Goal: Information Seeking & Learning: Learn about a topic

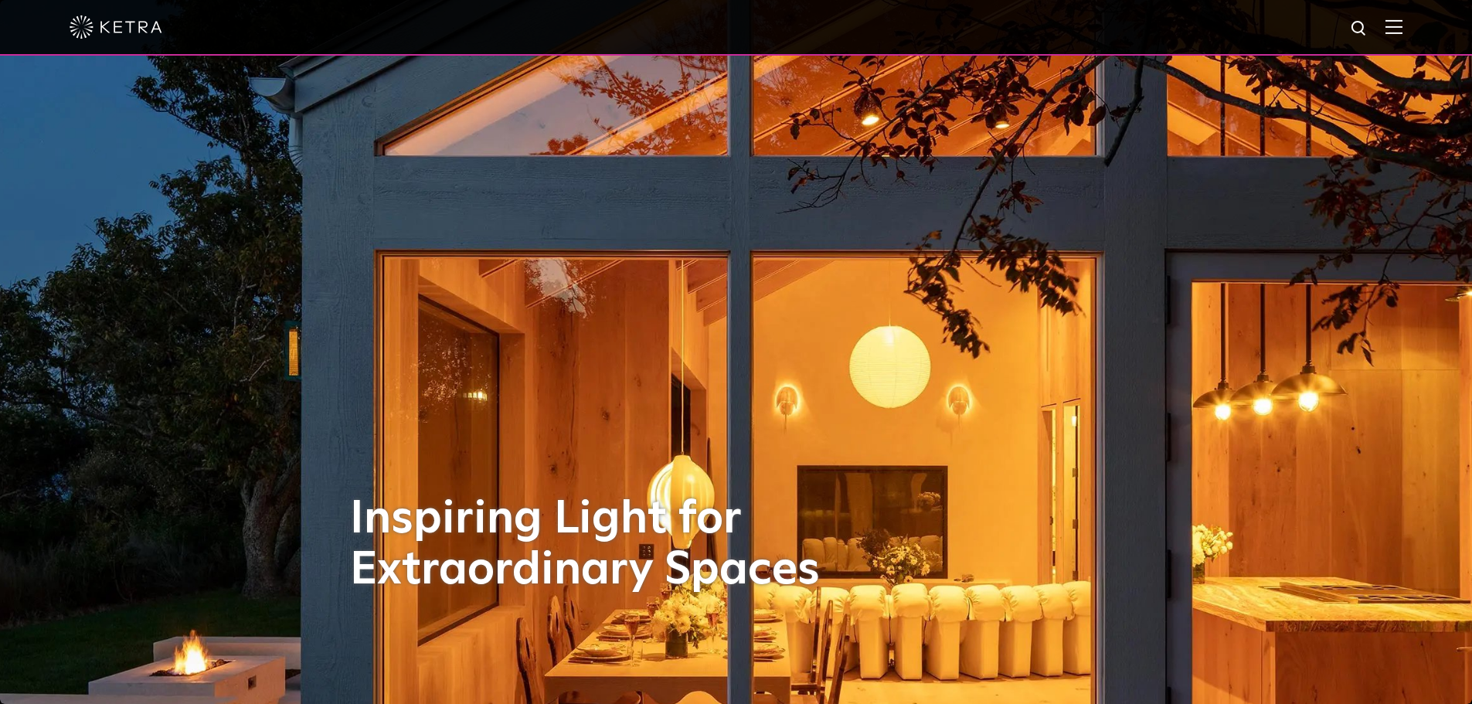
click at [1400, 31] on img at bounding box center [1393, 26] width 17 height 15
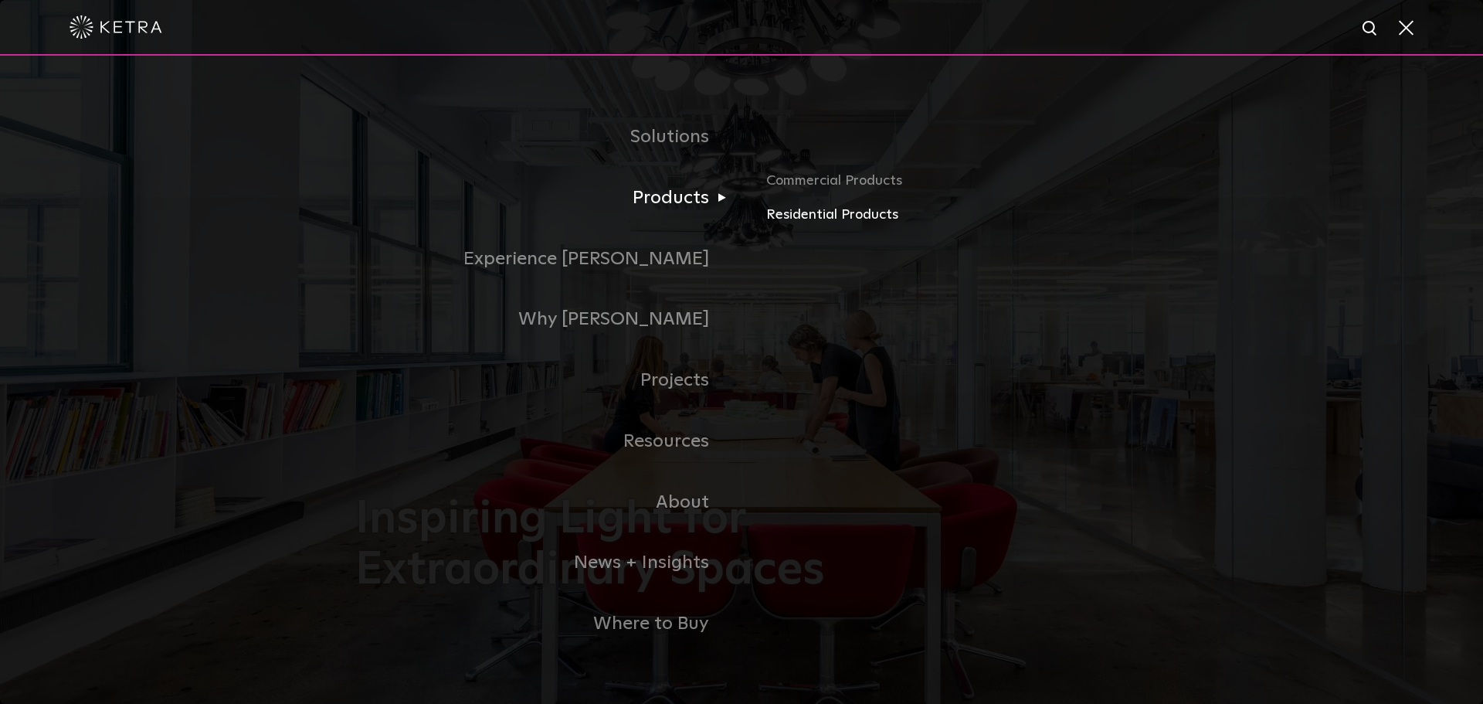
click at [861, 216] on link "Residential Products" at bounding box center [947, 215] width 362 height 22
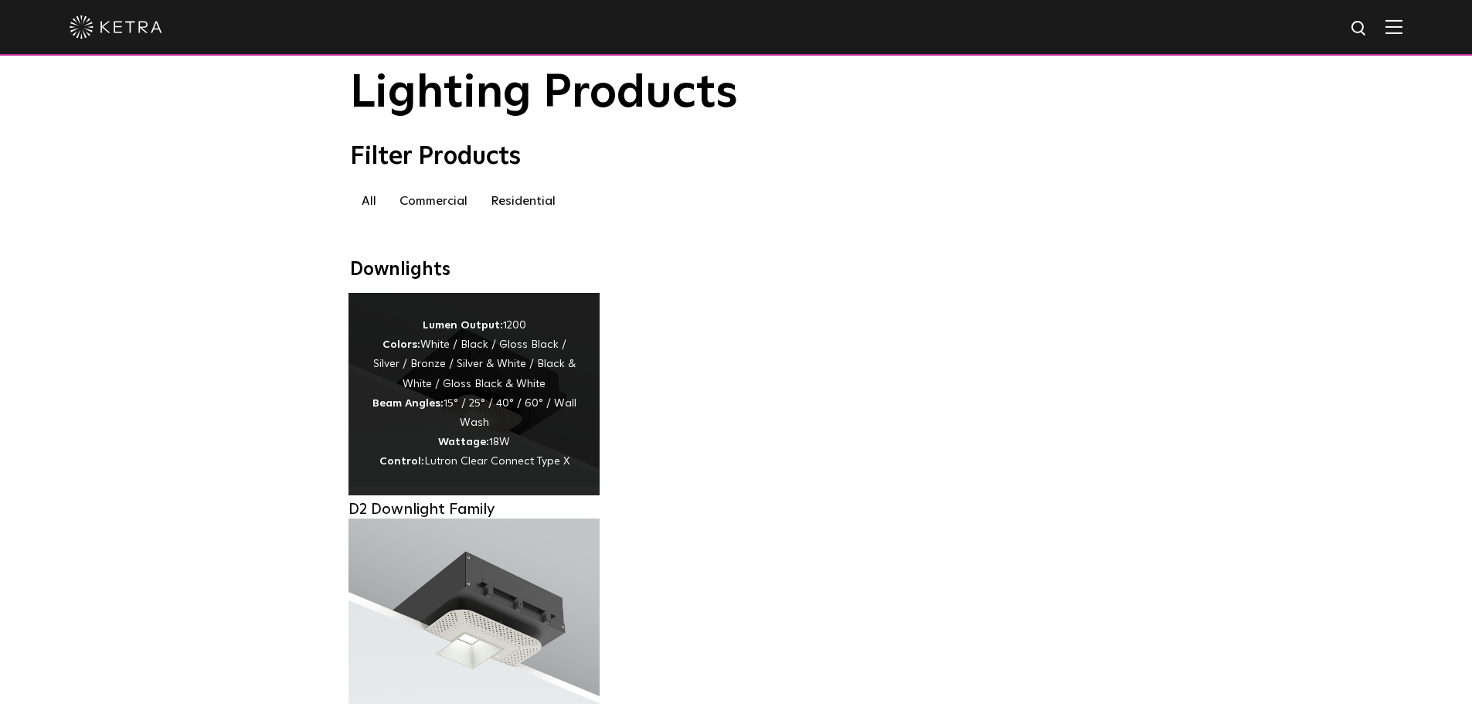
scroll to position [155, 0]
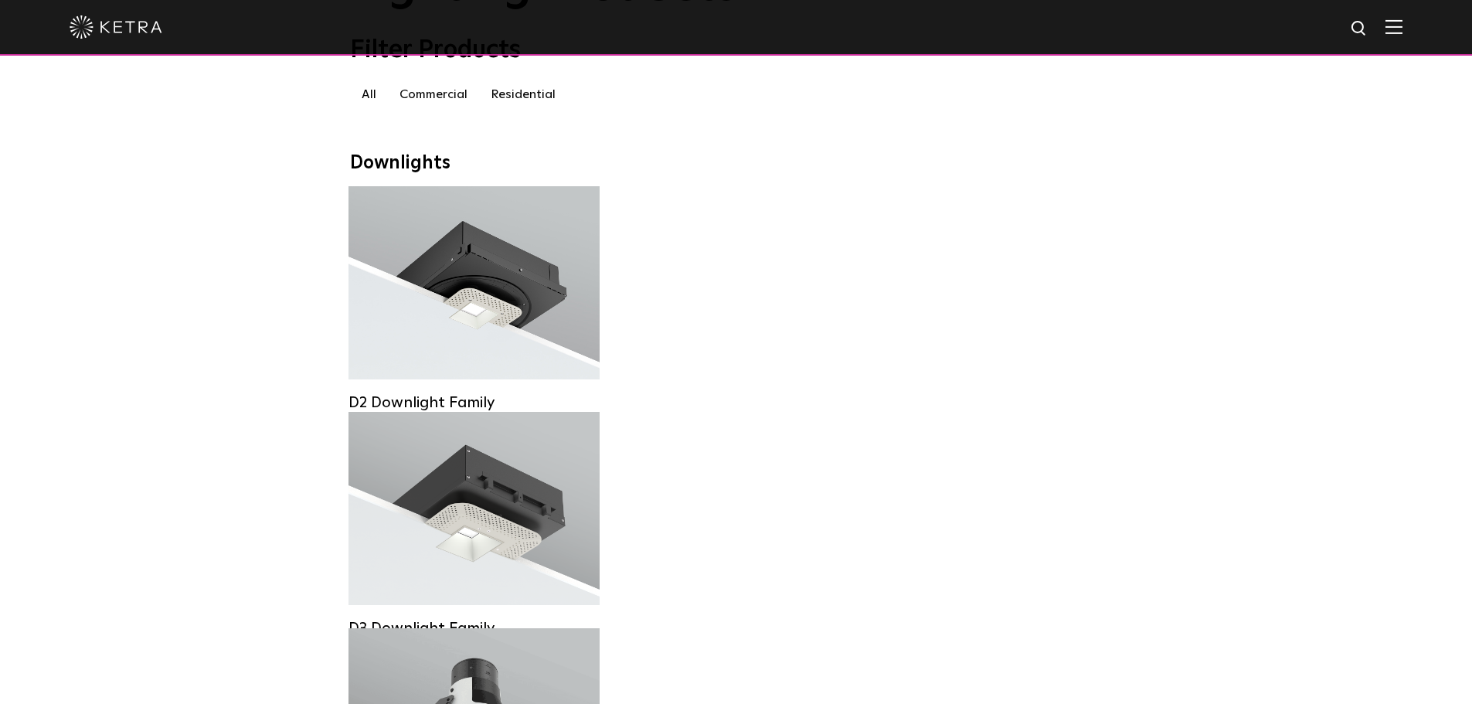
click at [529, 97] on label "Residential" at bounding box center [523, 94] width 88 height 28
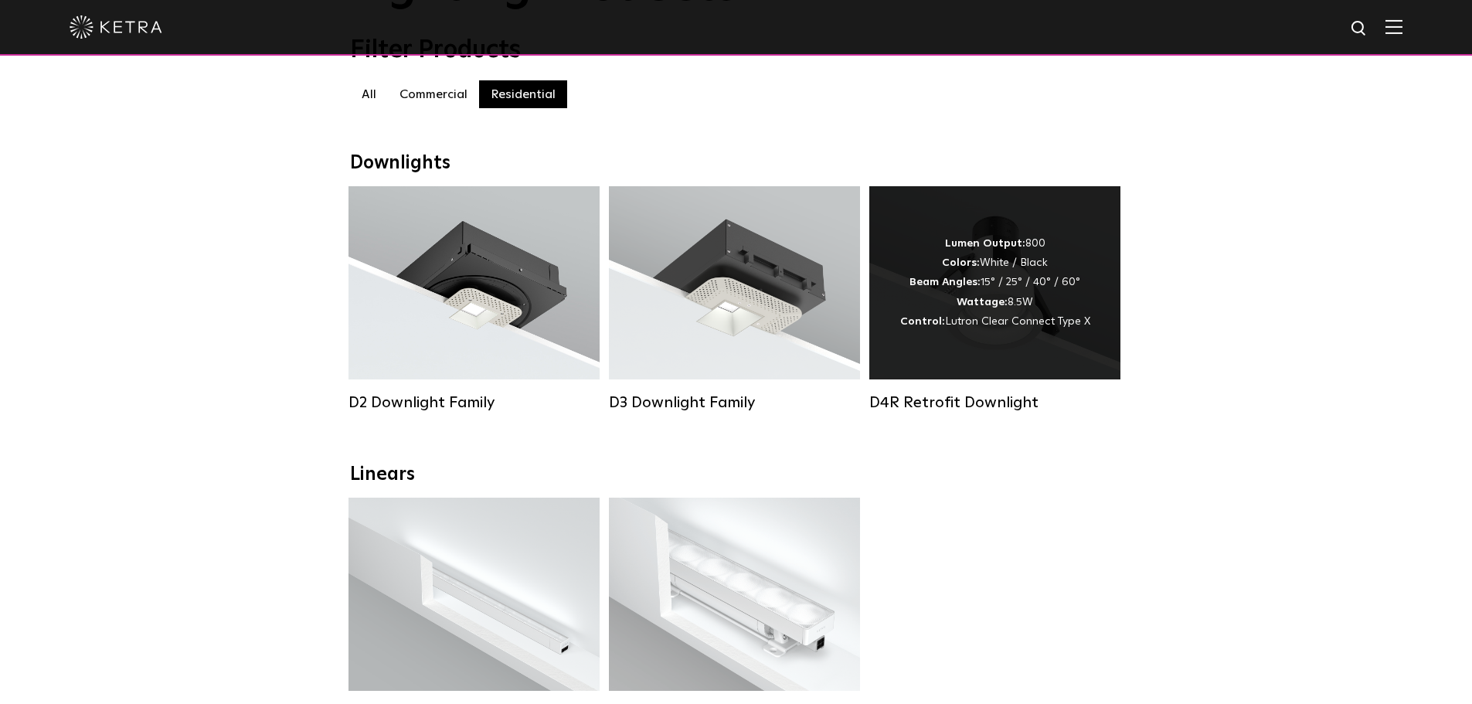
click at [942, 321] on div "Lumen Output: 800 Colors: White / Black Beam Angles: 15° / 25° / 40° / 60° Watt…" at bounding box center [995, 282] width 190 height 97
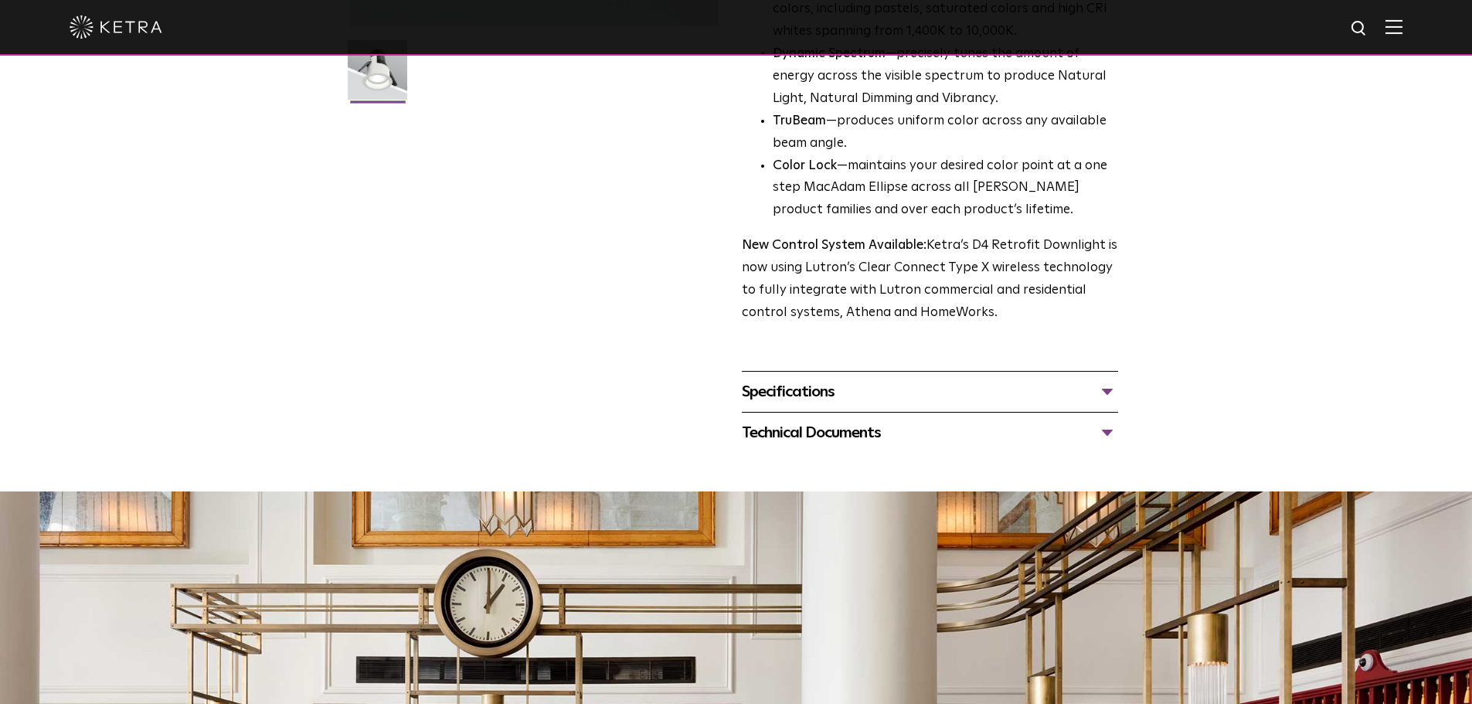
scroll to position [464, 0]
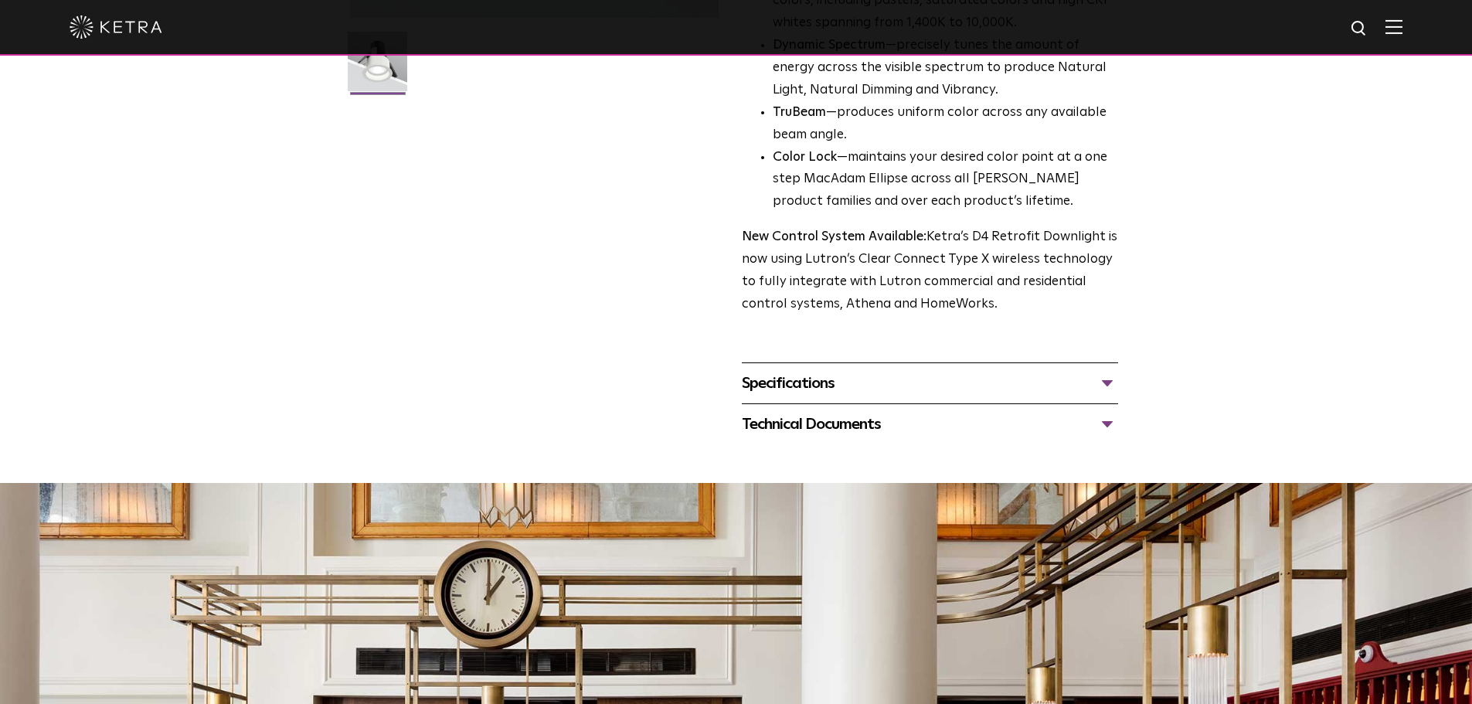
click at [1108, 388] on div "Specifications" at bounding box center [930, 383] width 376 height 25
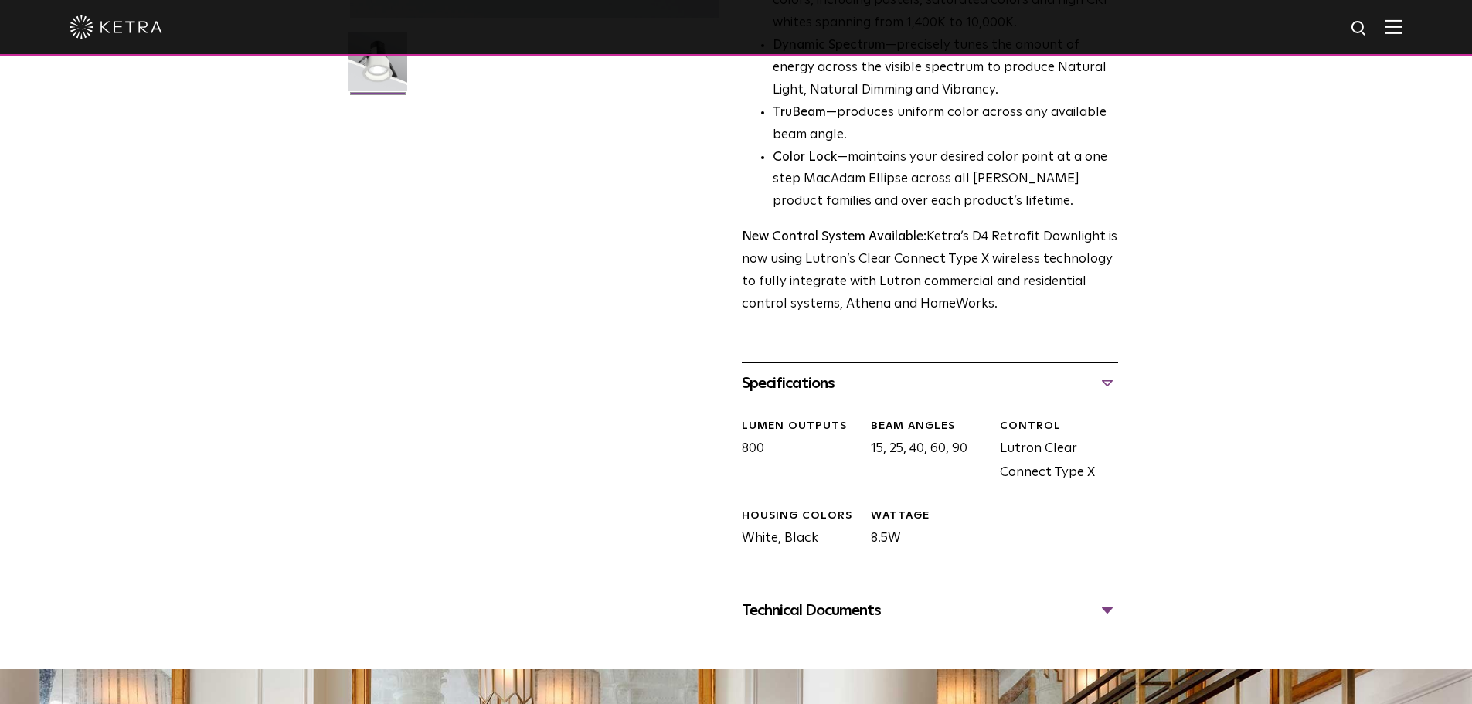
click at [854, 603] on div "Technical Documents" at bounding box center [930, 610] width 376 height 25
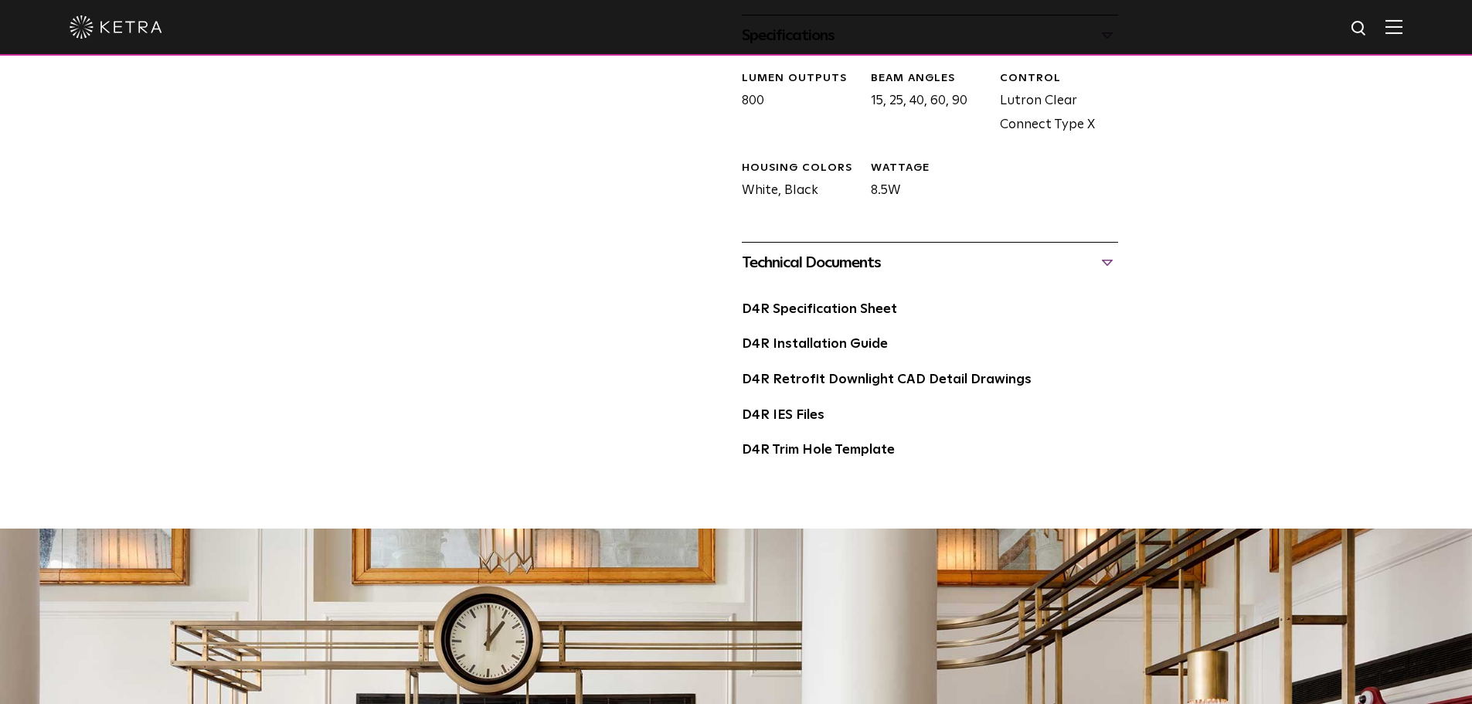
scroll to position [850, 0]
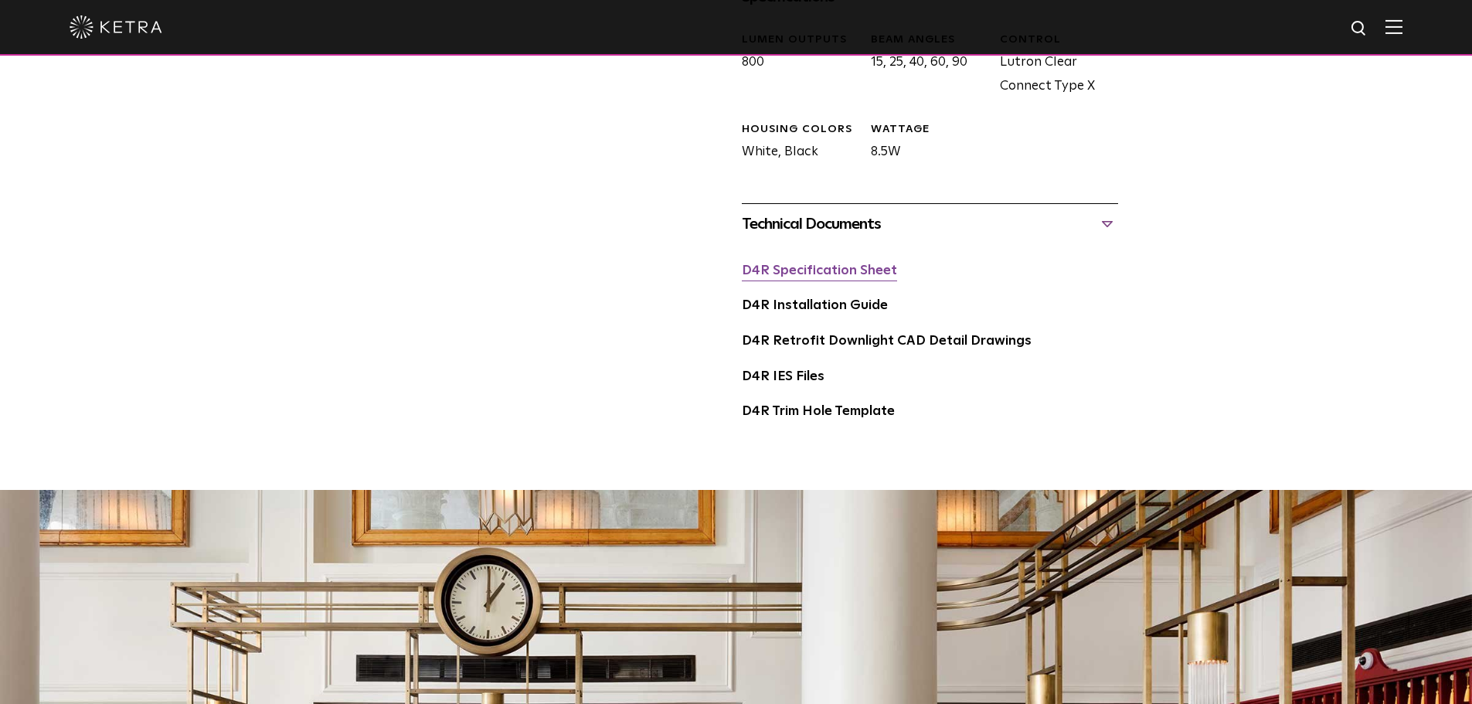
click at [813, 272] on link "D4R Specification Sheet" at bounding box center [819, 270] width 155 height 13
click at [815, 301] on link "D4R Installation Guide" at bounding box center [815, 305] width 146 height 13
click at [927, 343] on link "D4R Retrofit Downlight CAD Detail Drawings" at bounding box center [887, 341] width 290 height 13
click at [791, 416] on link "D4R Trim Hole Template" at bounding box center [818, 411] width 153 height 13
click at [865, 415] on link "D4R Trim Hole Template" at bounding box center [818, 411] width 153 height 13
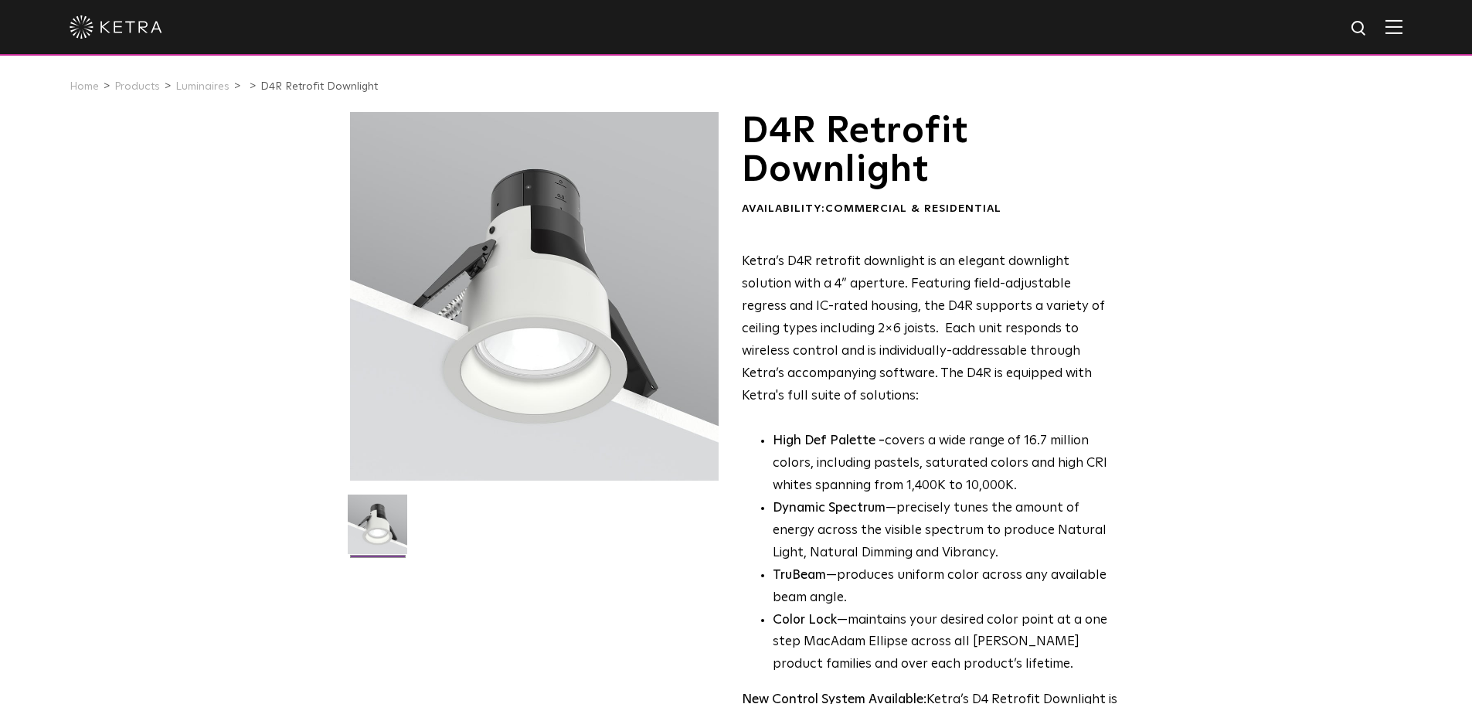
scroll to position [0, 0]
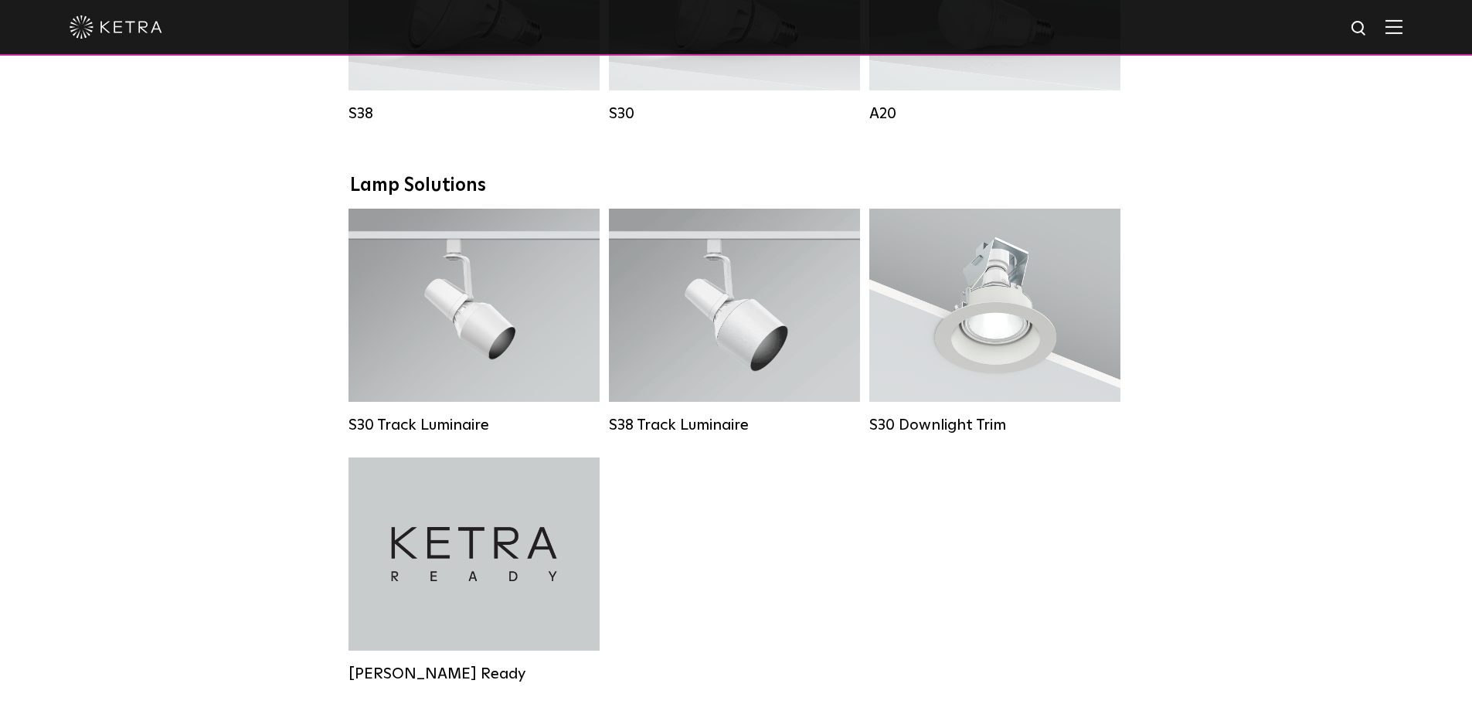
scroll to position [1082, 0]
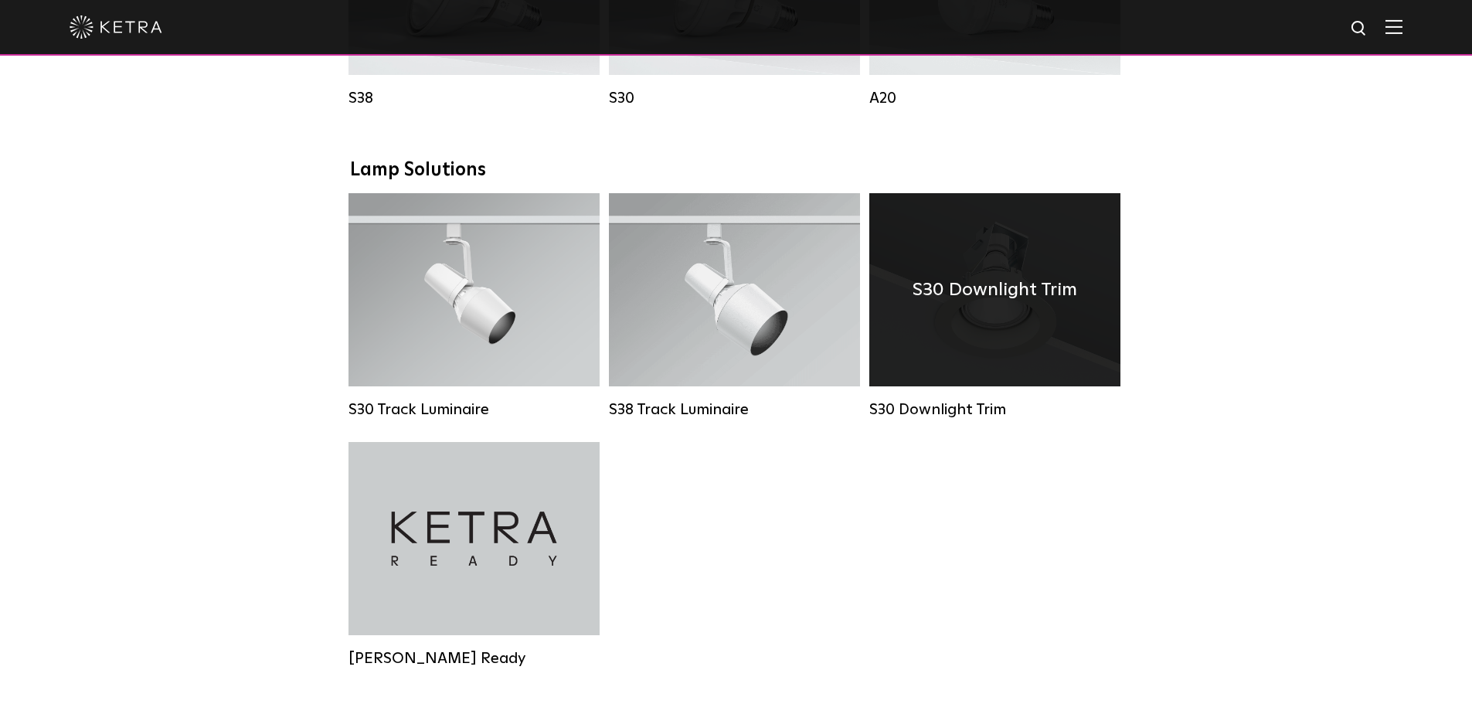
click at [994, 327] on div "S30 Downlight Trim" at bounding box center [994, 289] width 251 height 193
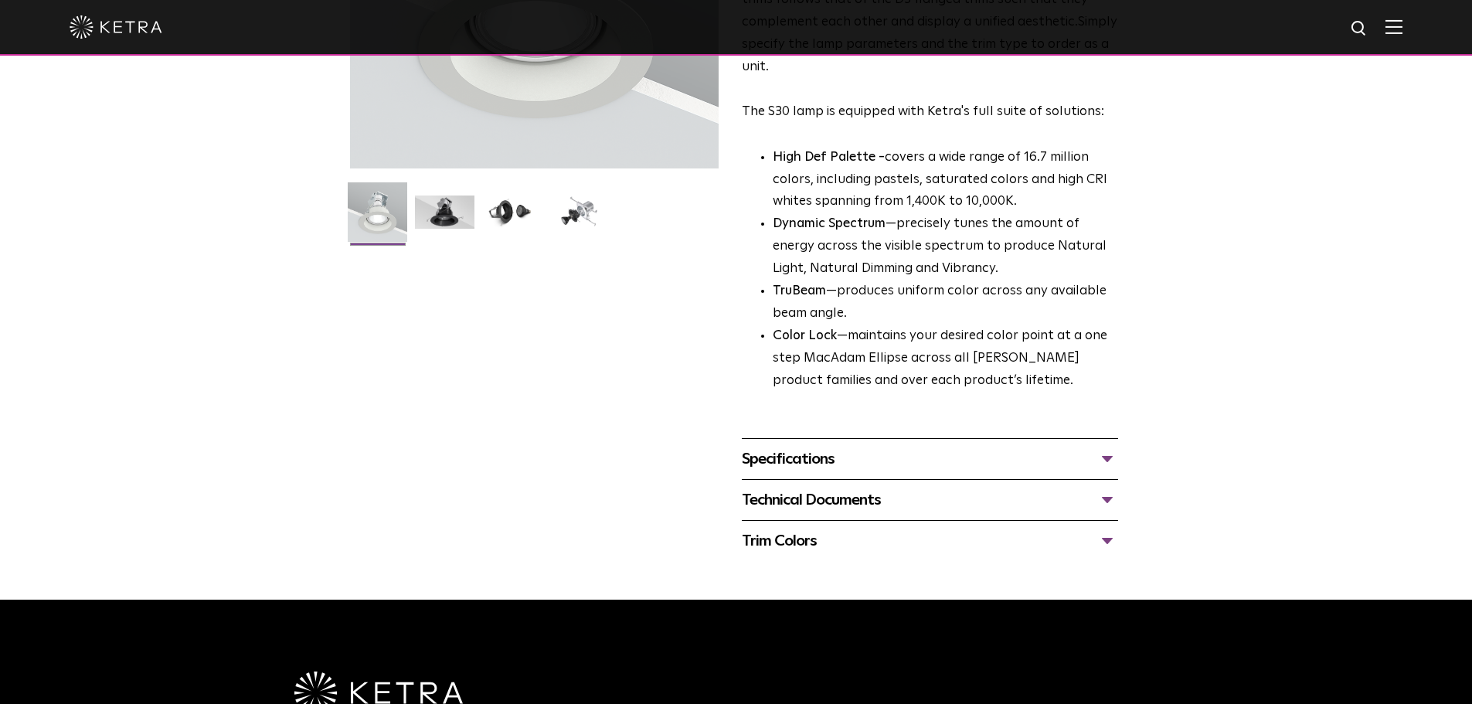
scroll to position [386, 0]
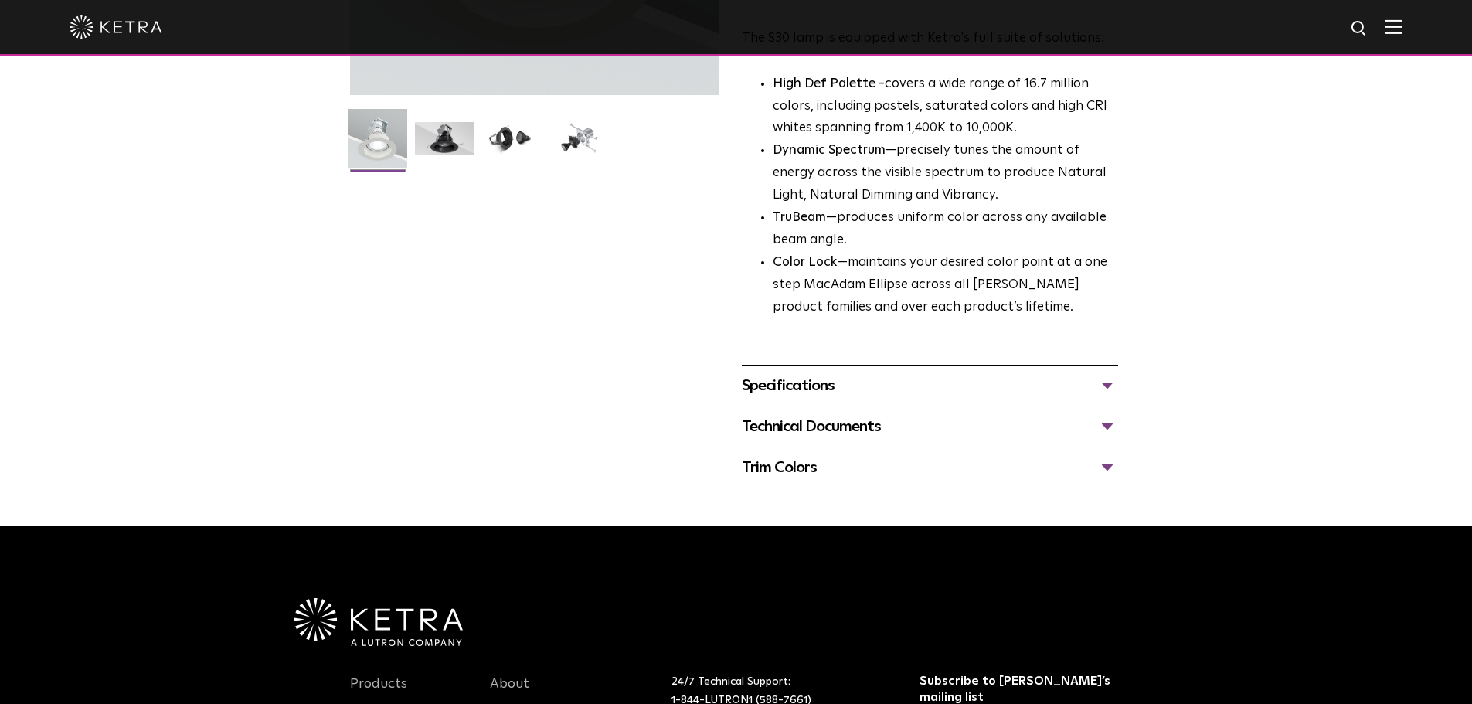
click at [979, 382] on div "Specifications" at bounding box center [930, 385] width 376 height 25
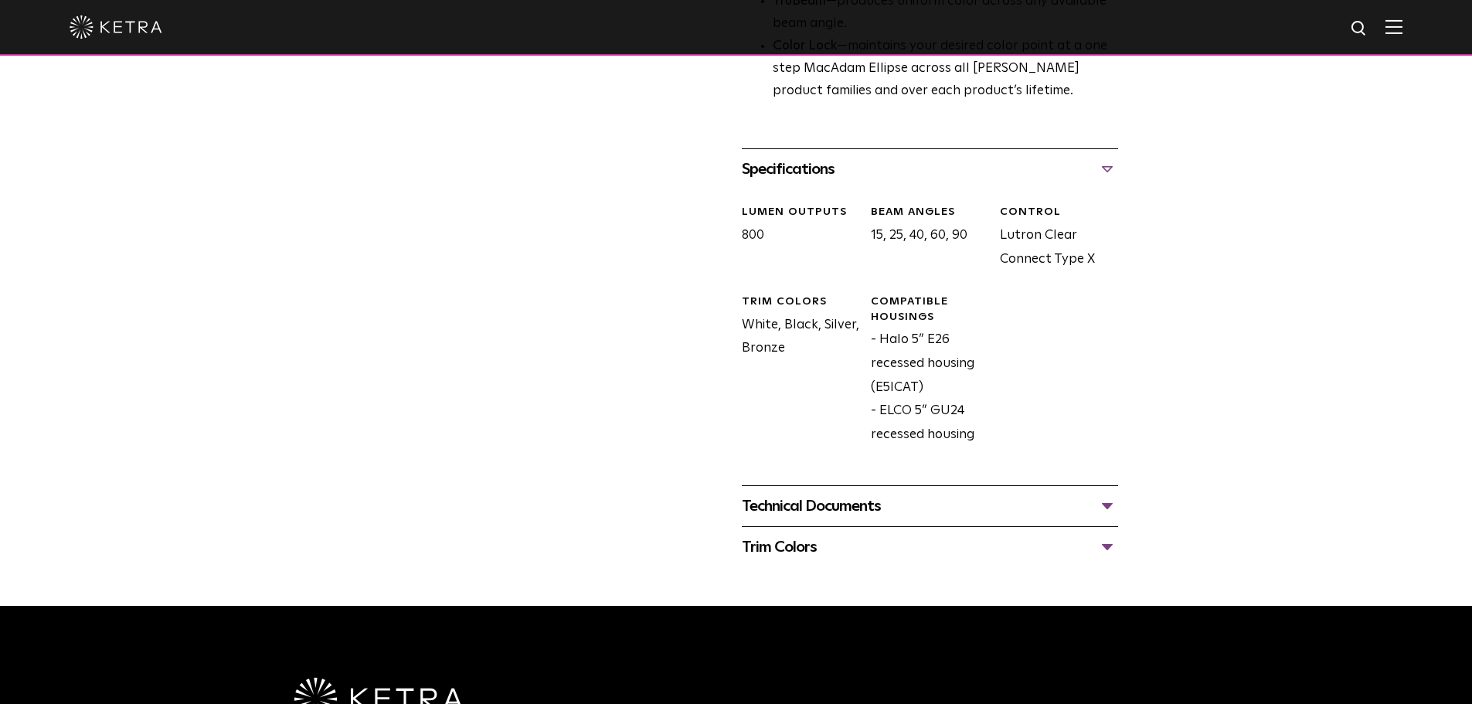
scroll to position [618, 0]
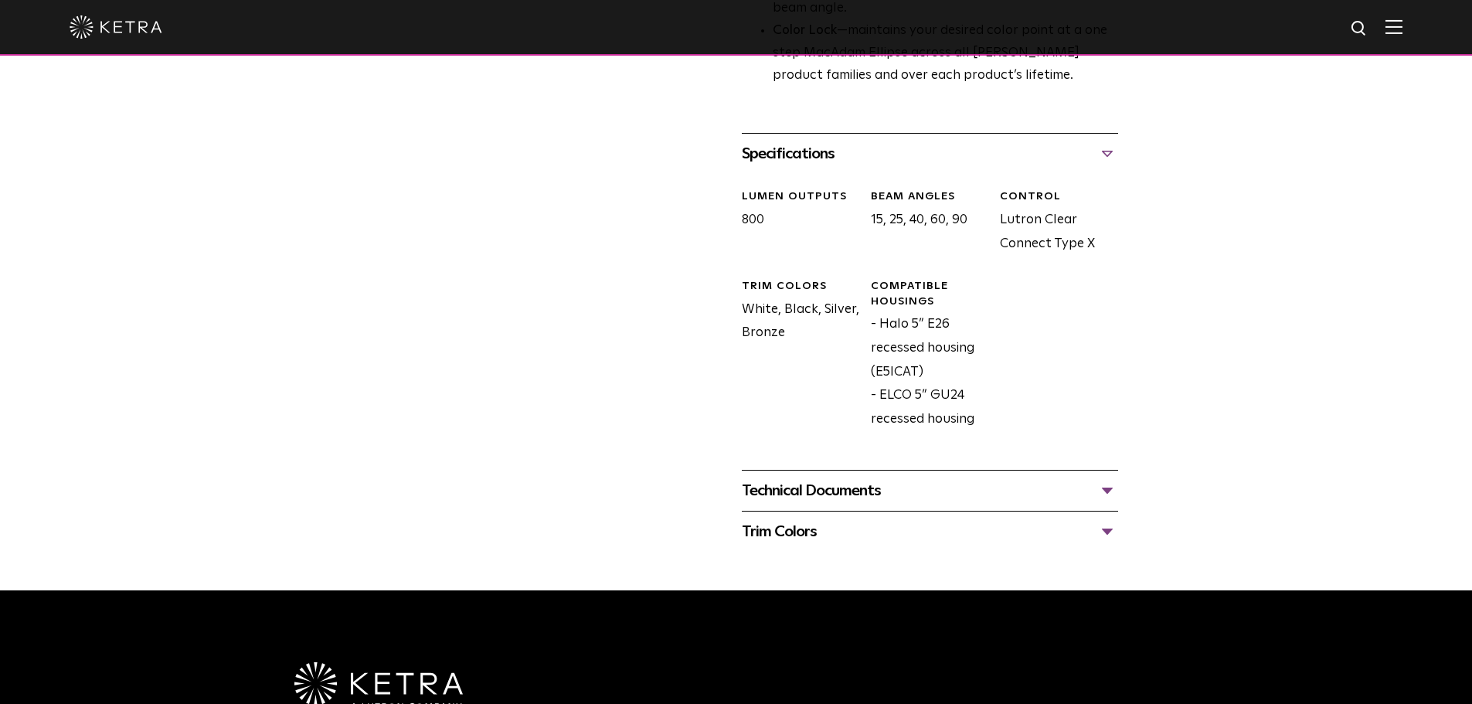
click at [909, 486] on div "Technical Documents" at bounding box center [930, 490] width 376 height 25
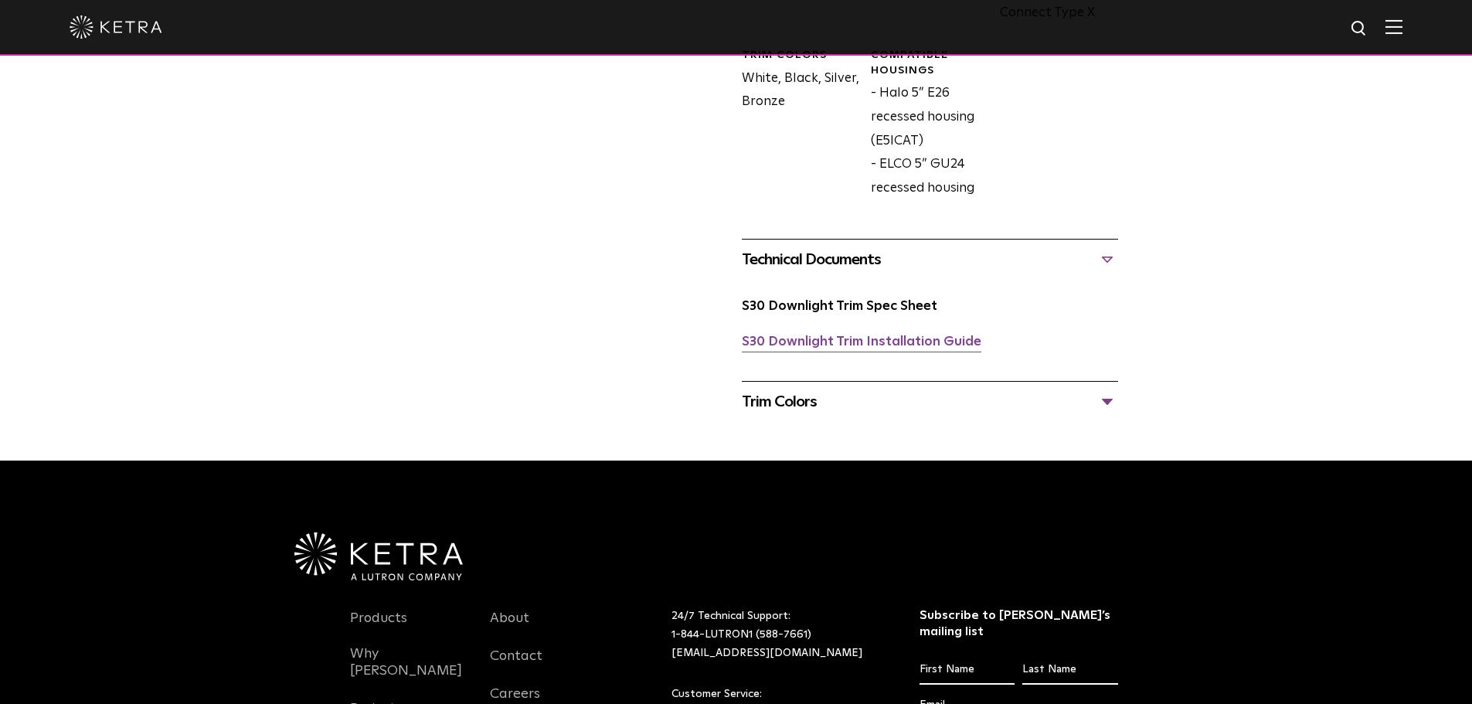
scroll to position [850, 0]
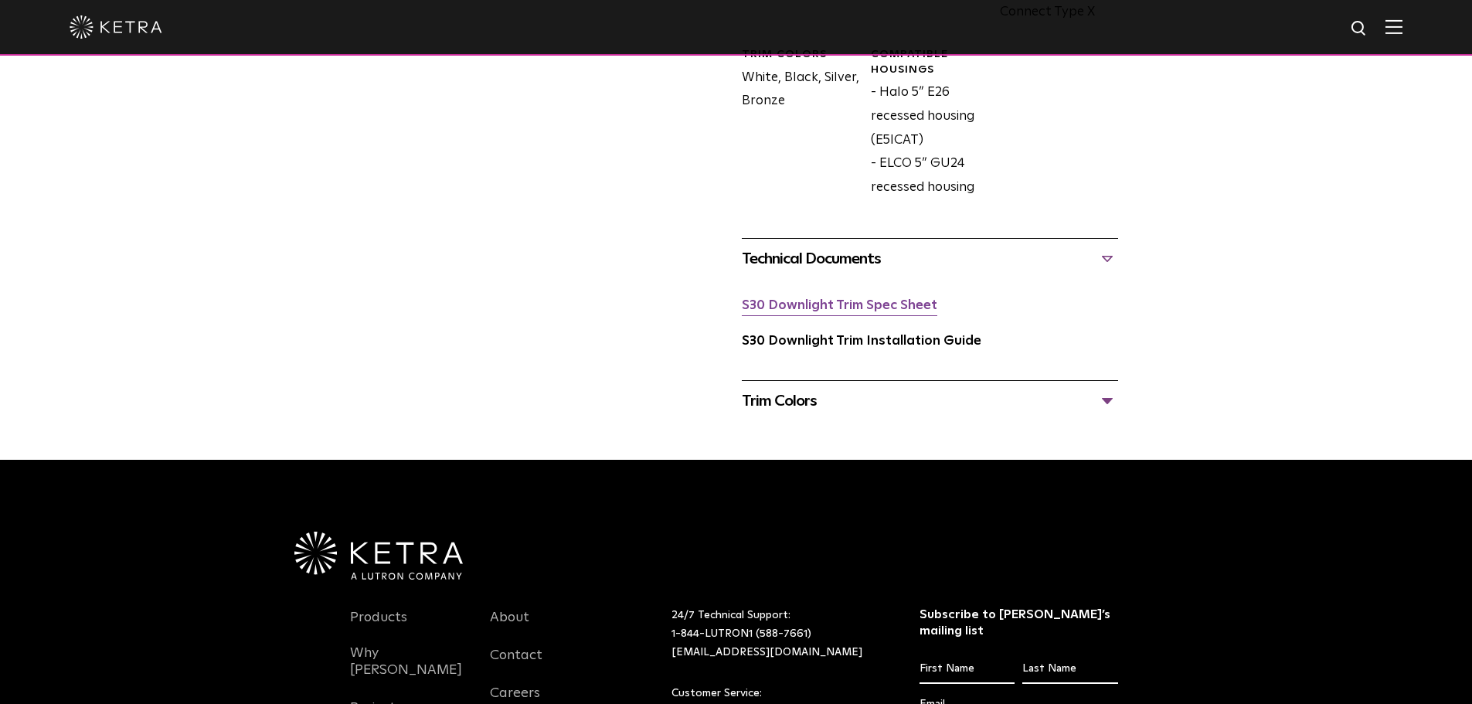
click at [826, 311] on link "S30 Downlight Trim Spec Sheet" at bounding box center [839, 305] width 195 height 13
click at [826, 338] on link "S30 Downlight Trim Installation Guide" at bounding box center [862, 341] width 240 height 13
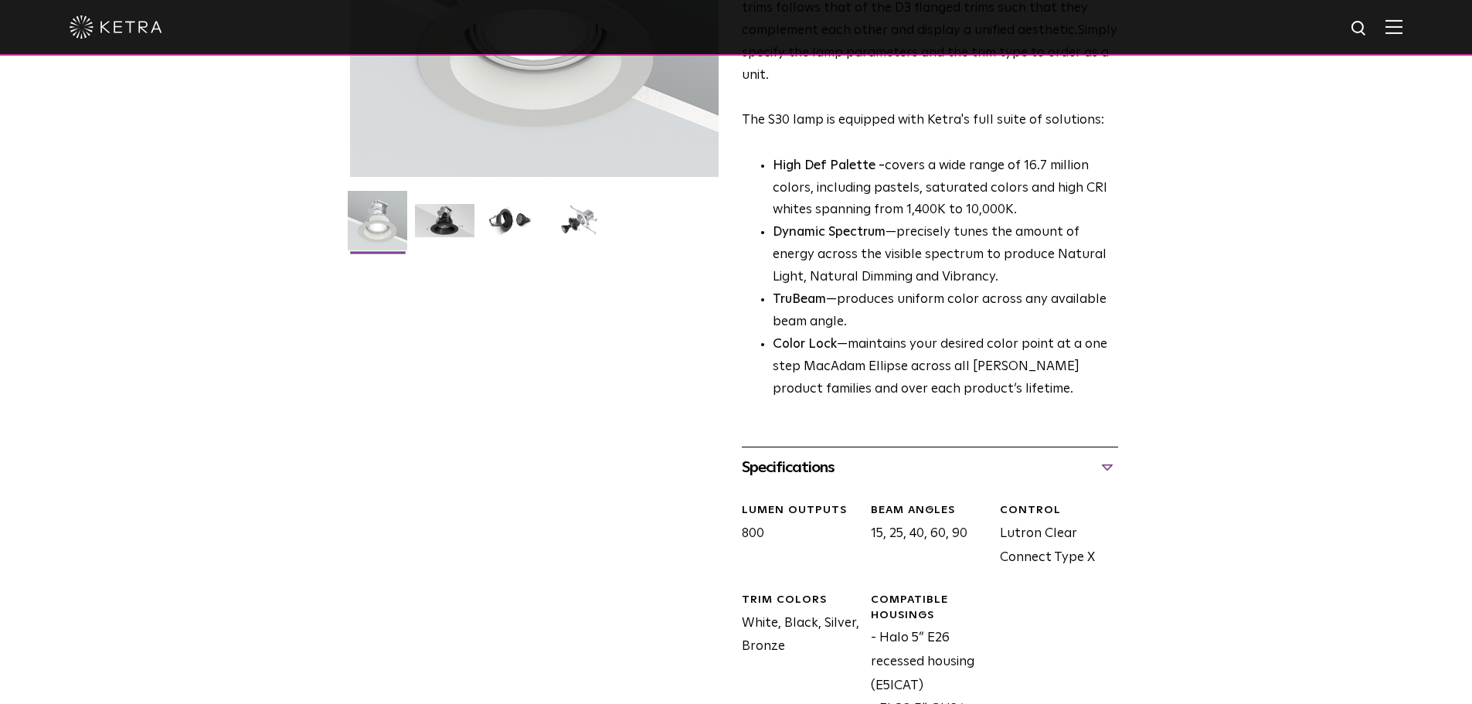
scroll to position [0, 0]
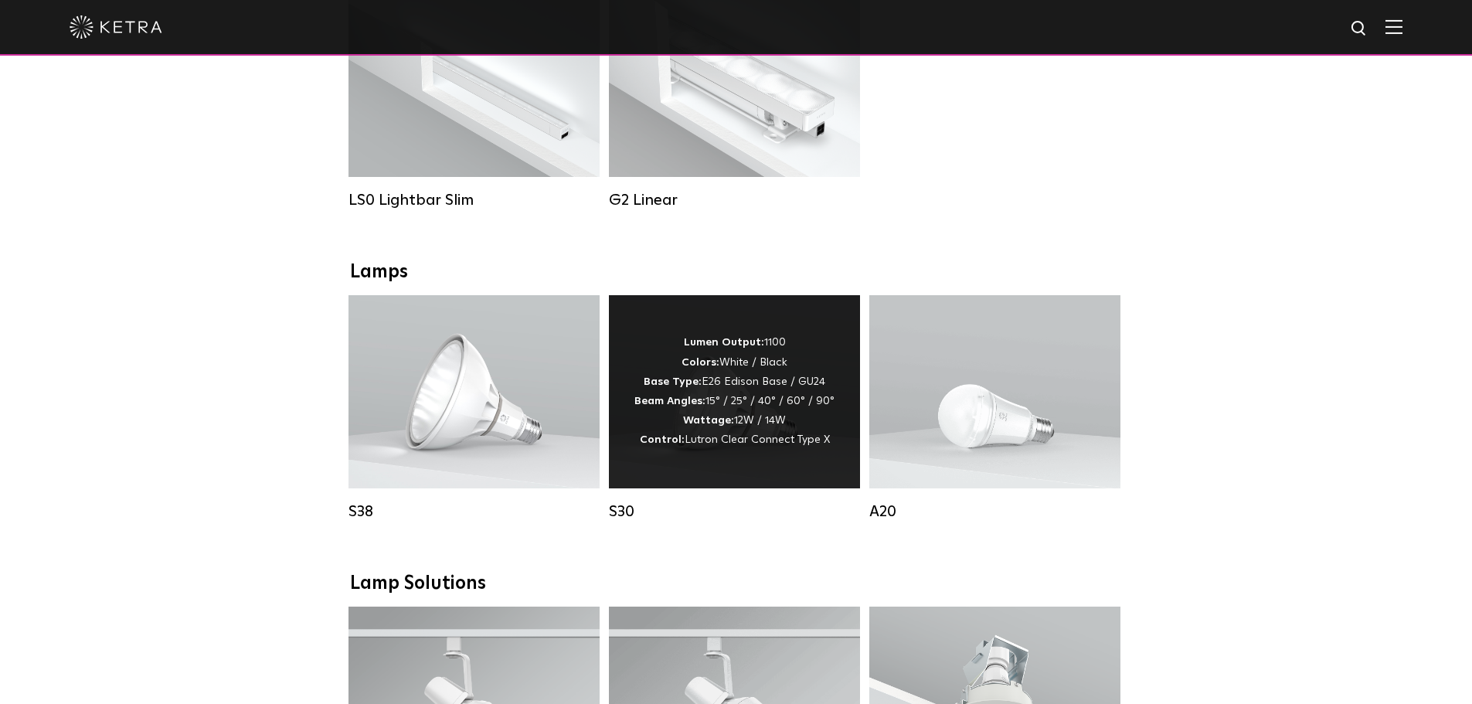
scroll to position [695, 0]
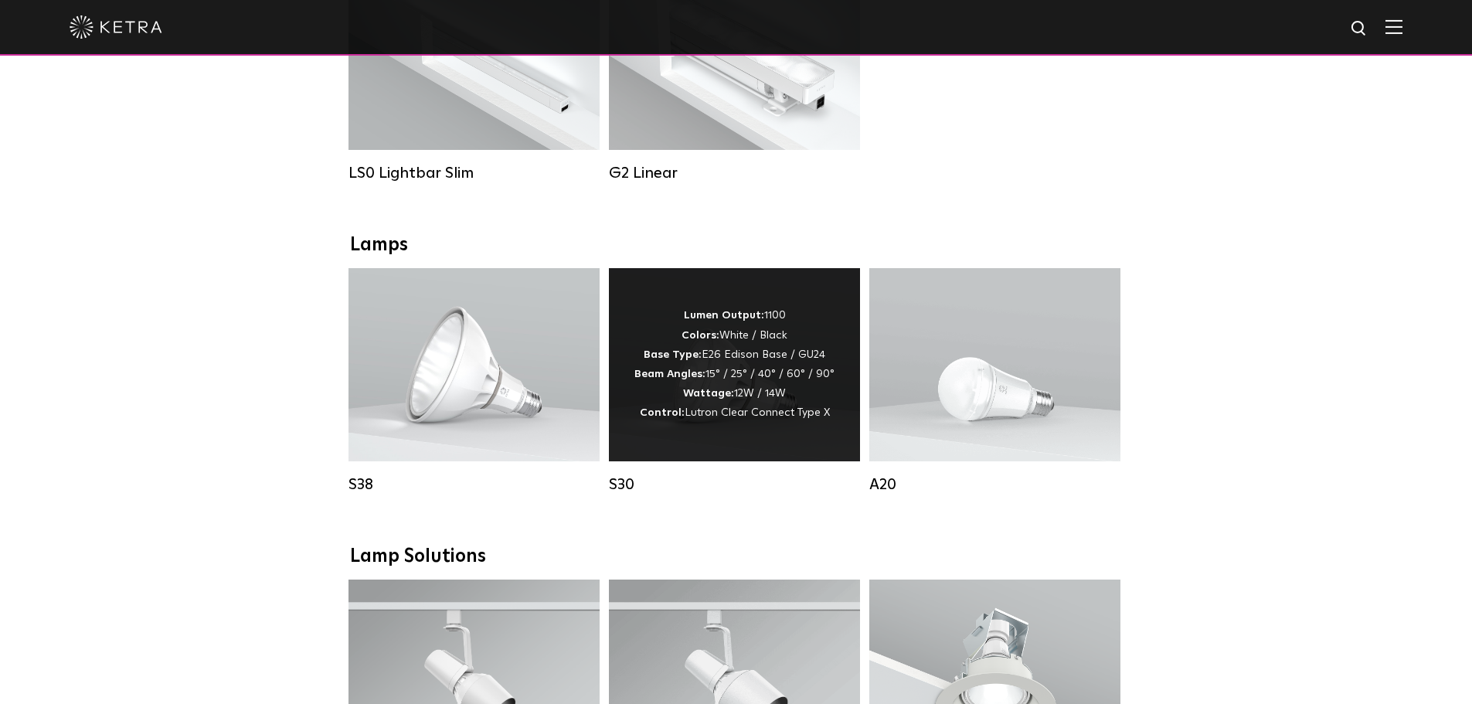
click at [786, 412] on div "Lumen Output: 1100 Colors: White / Black Base Type: E26 Edison Base / GU24 Beam…" at bounding box center [734, 364] width 200 height 117
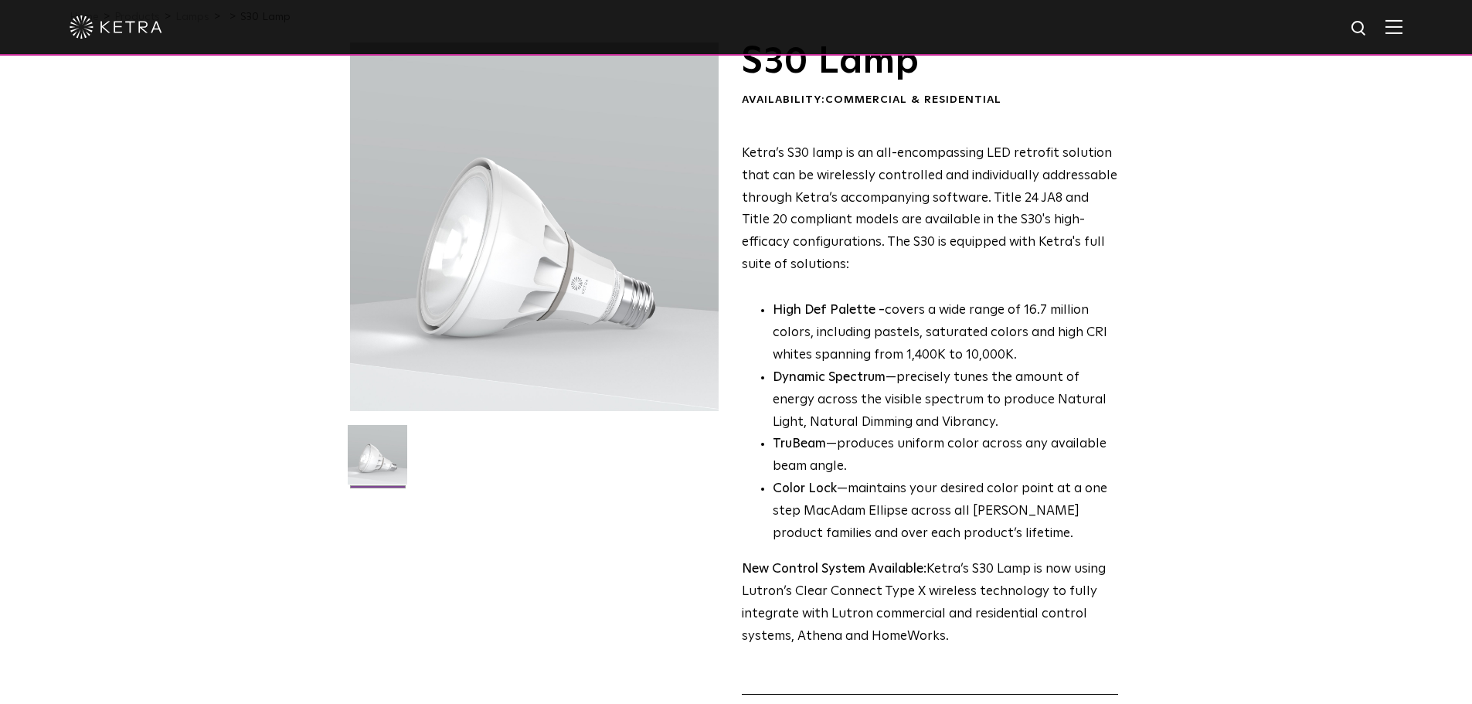
scroll to position [464, 0]
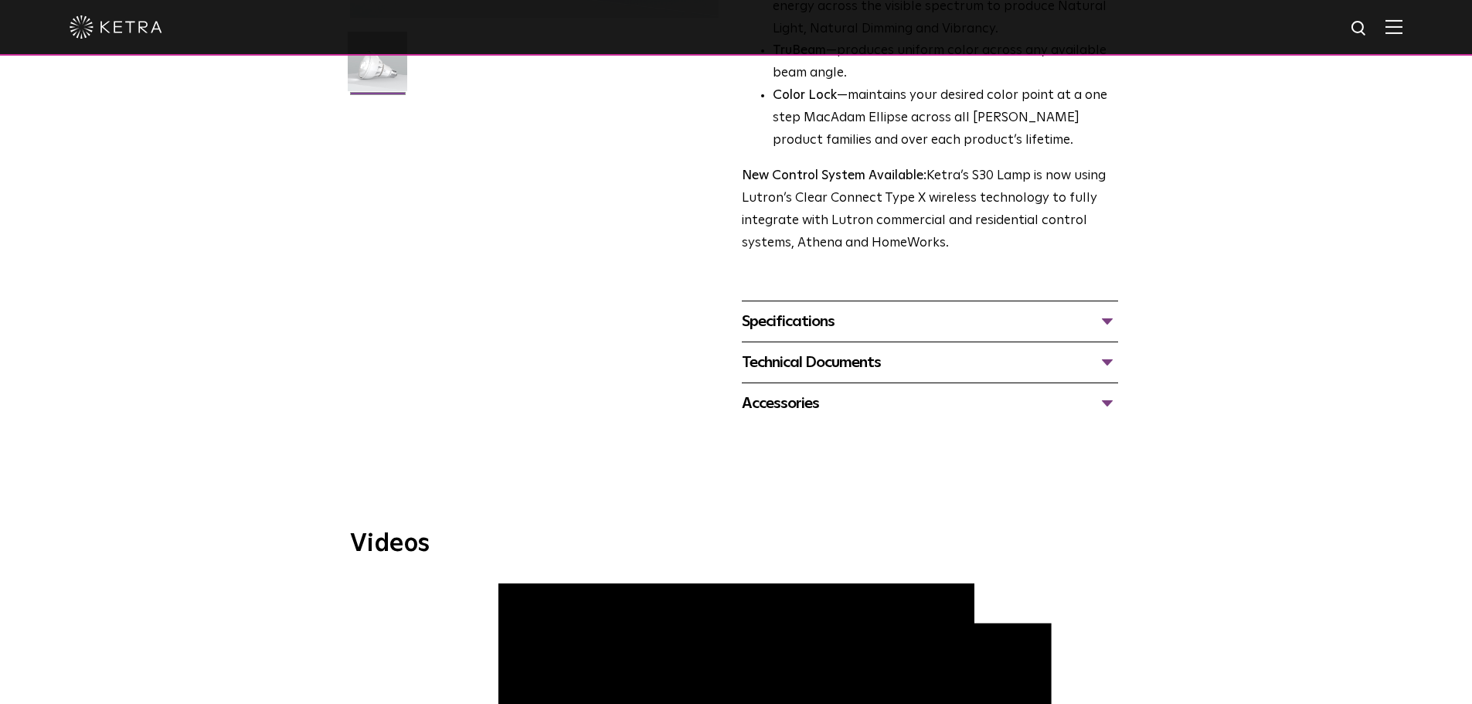
click at [850, 350] on div "Technical Documents S30 Specification Sheet S30 Installation Guide S30 Accessor…" at bounding box center [930, 361] width 376 height 41
click at [842, 365] on div "Technical Documents" at bounding box center [930, 362] width 376 height 25
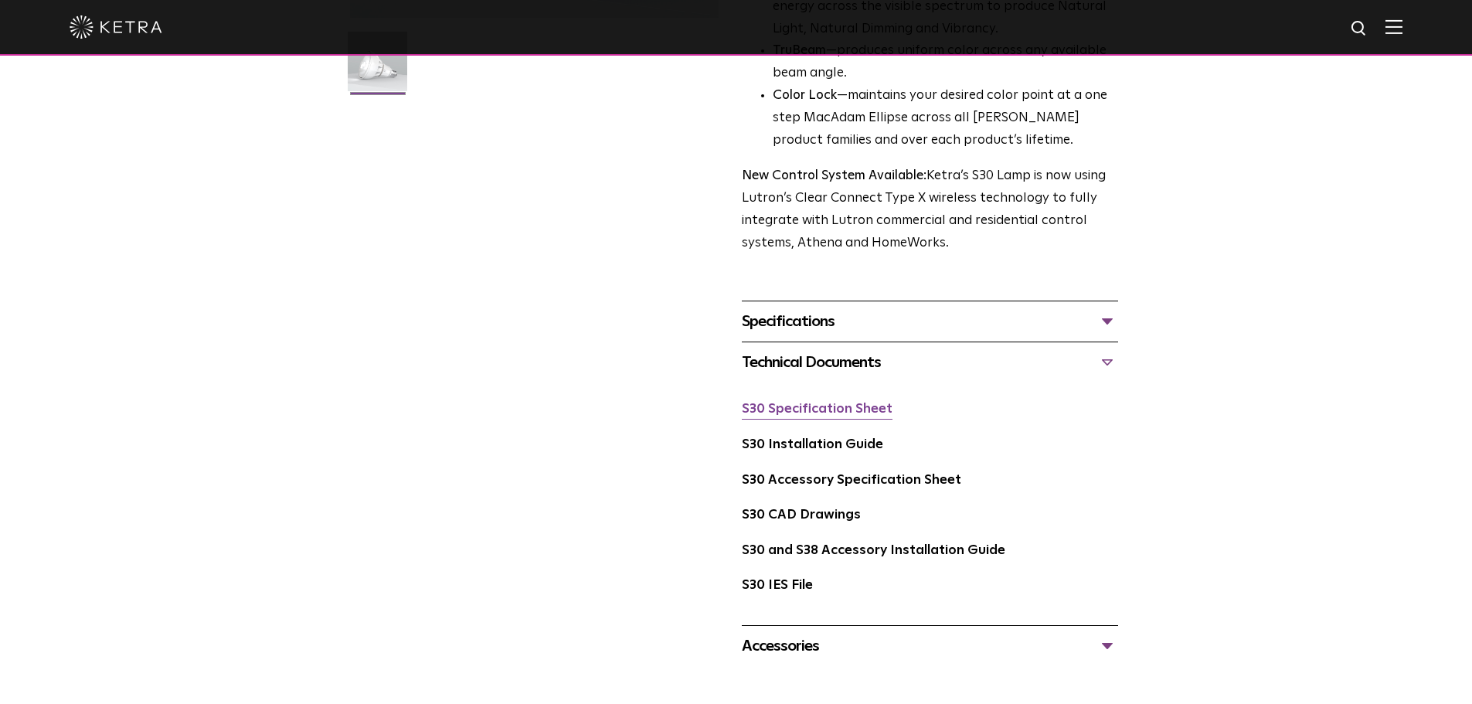
click at [842, 413] on link "S30 Specification Sheet" at bounding box center [817, 409] width 151 height 13
